Goal: Find specific page/section: Find specific page/section

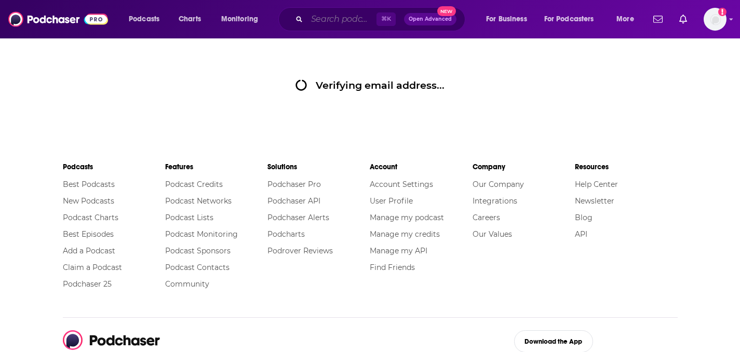
click at [362, 18] on input "Search podcasts, credits, & more..." at bounding box center [342, 19] width 70 height 17
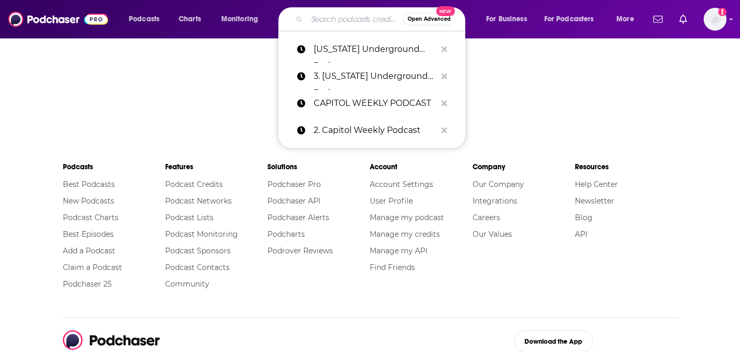
paste input "And So..."
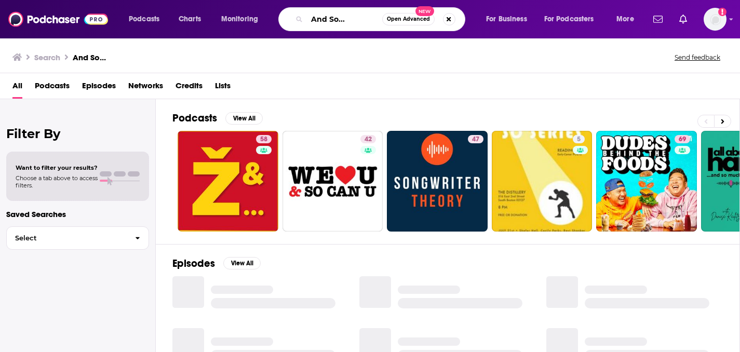
click at [346, 14] on input "And So..." at bounding box center [344, 19] width 75 height 17
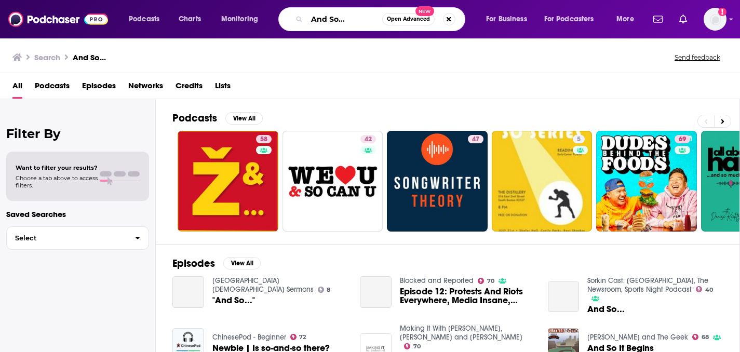
click at [350, 17] on input "And So..." at bounding box center [344, 19] width 75 height 17
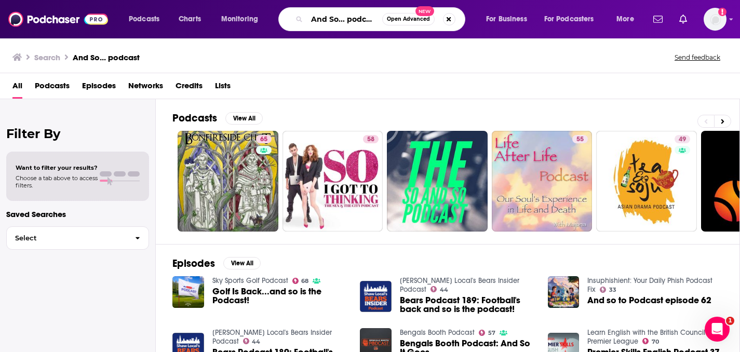
drag, startPoint x: 349, startPoint y: 19, endPoint x: 387, endPoint y: 20, distance: 38.4
click at [388, 20] on div "And So... podcast Open Advanced New" at bounding box center [371, 19] width 187 height 24
type input "And So... [PERSON_NAME]"
